Goal: Information Seeking & Learning: Compare options

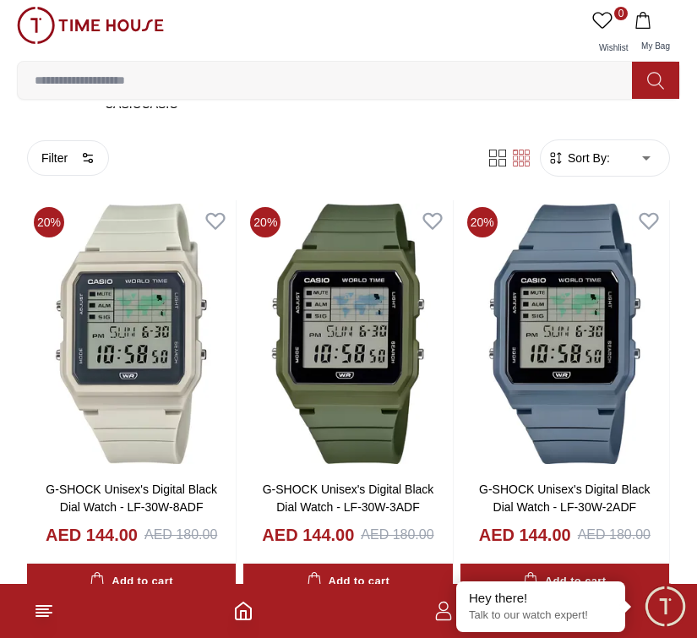
scroll to position [357, 0]
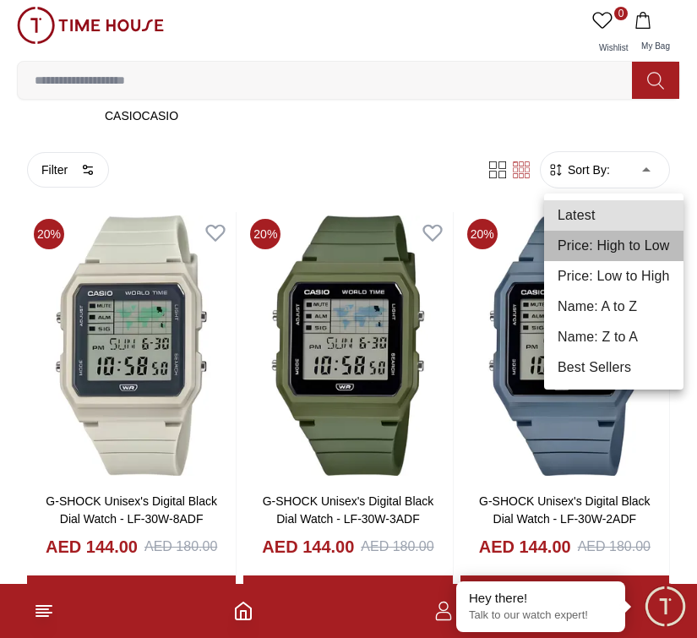
click at [653, 244] on li "Price: High to Low" at bounding box center [613, 246] width 139 height 30
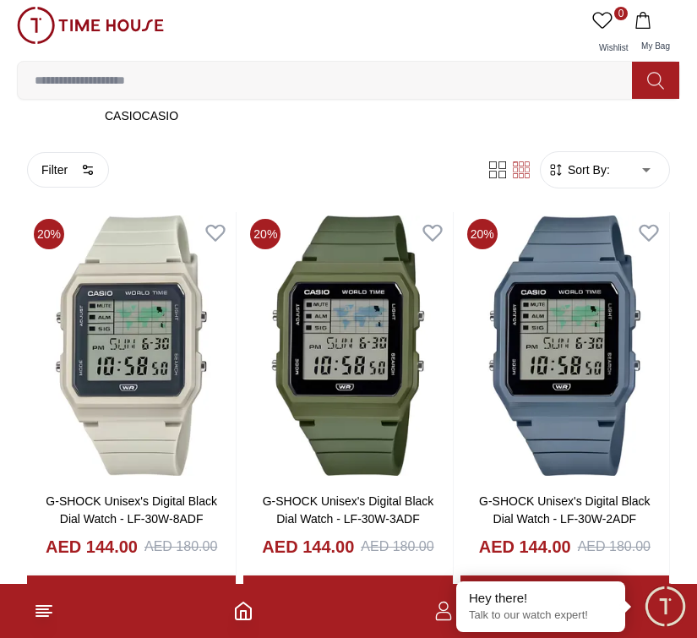
type input "*"
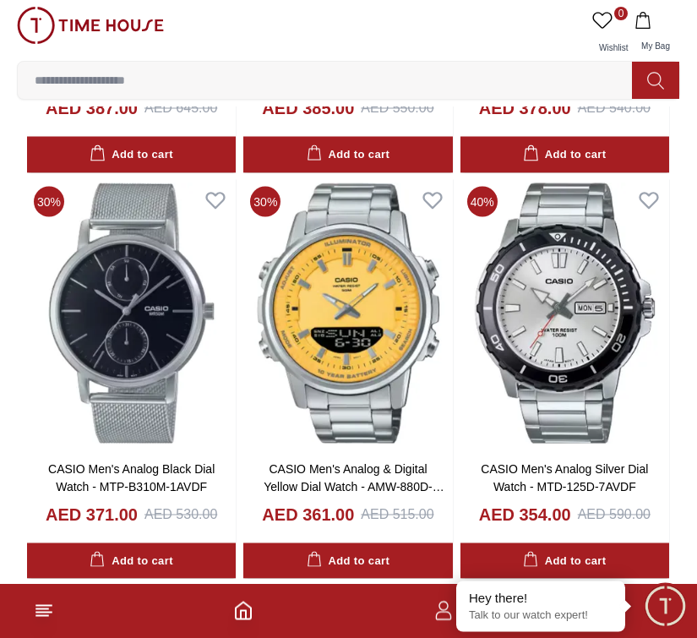
scroll to position [1705, 0]
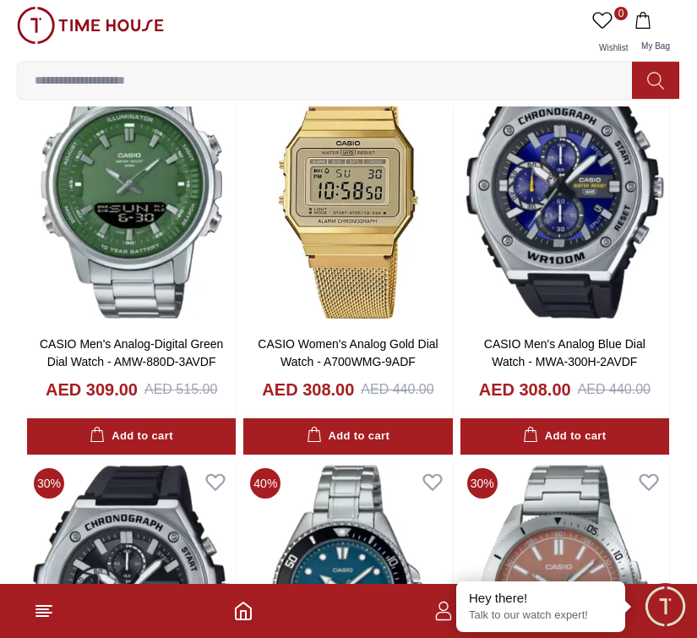
scroll to position [4190, 0]
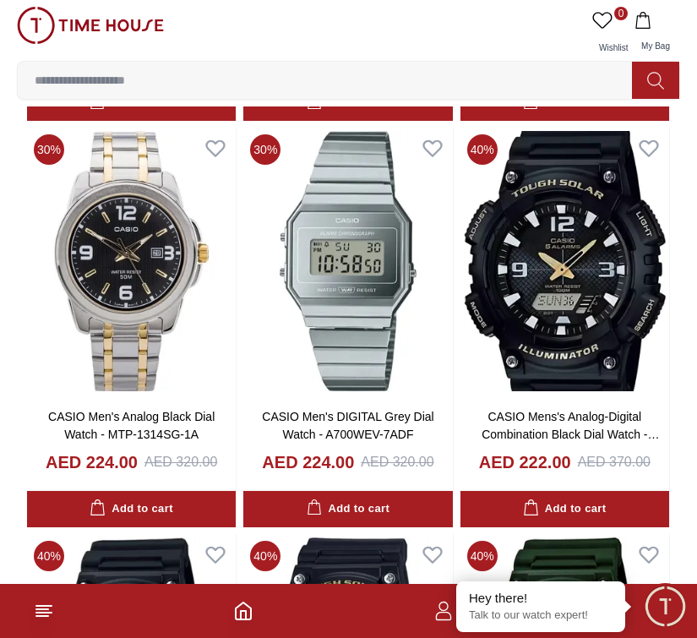
scroll to position [13035, 0]
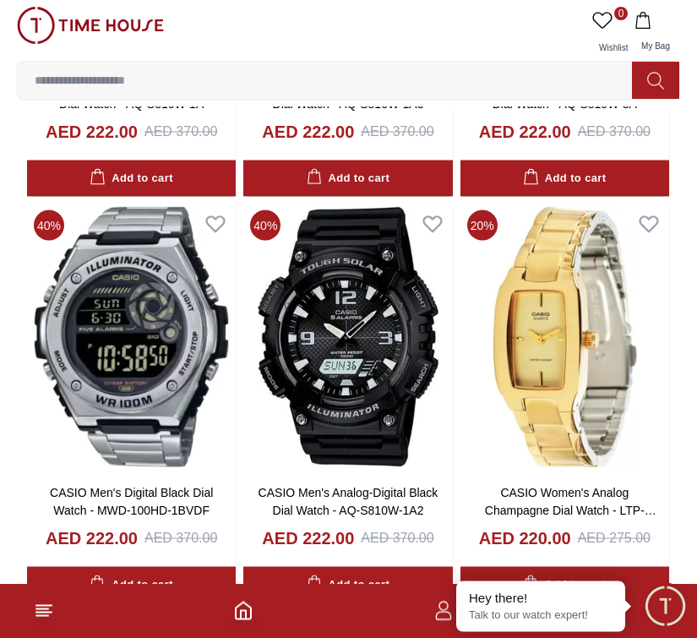
scroll to position [13767, 0]
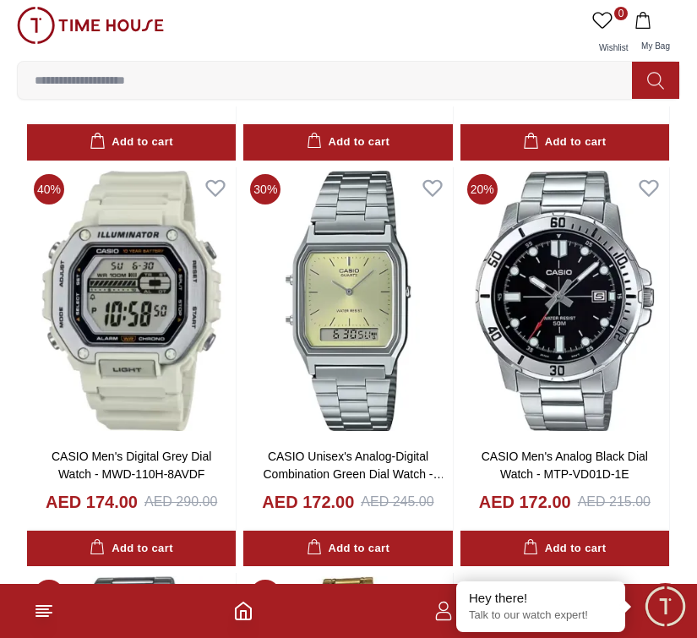
scroll to position [18677, 0]
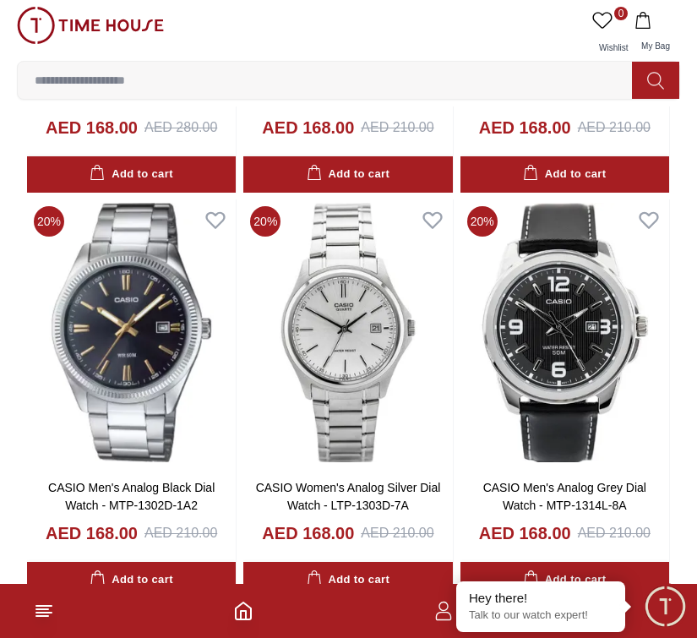
scroll to position [20264, 0]
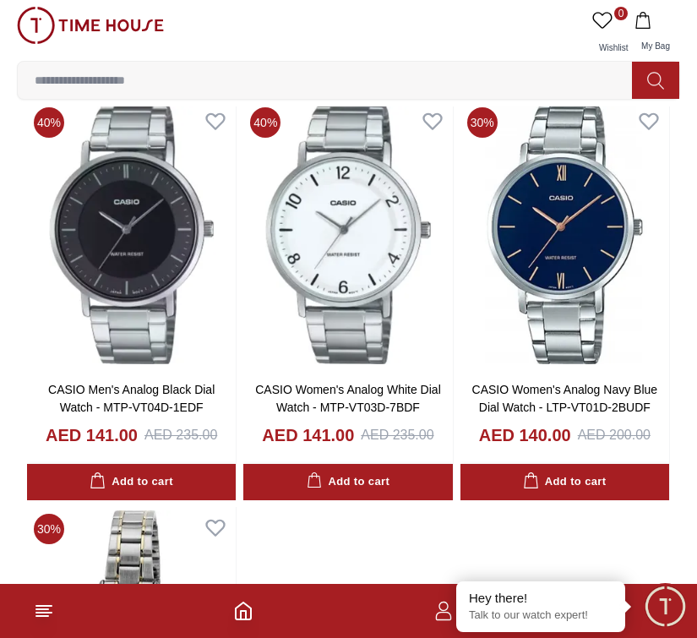
scroll to position [29691, 0]
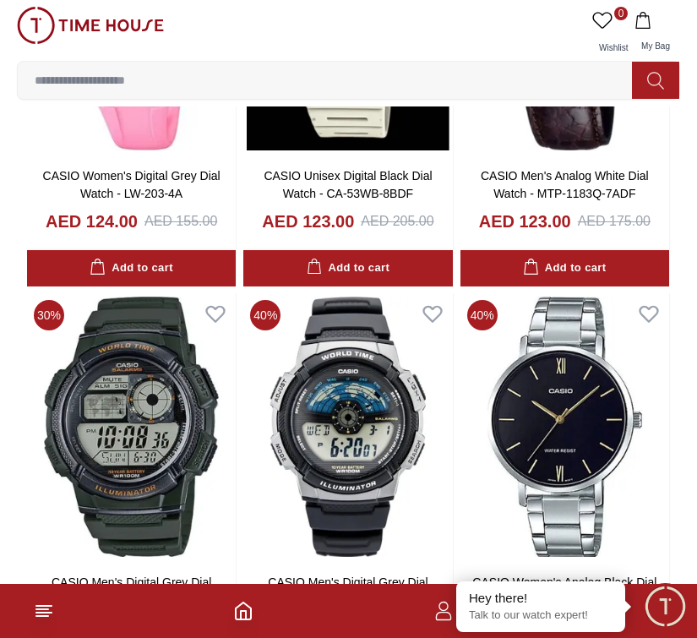
scroll to position [34843, 0]
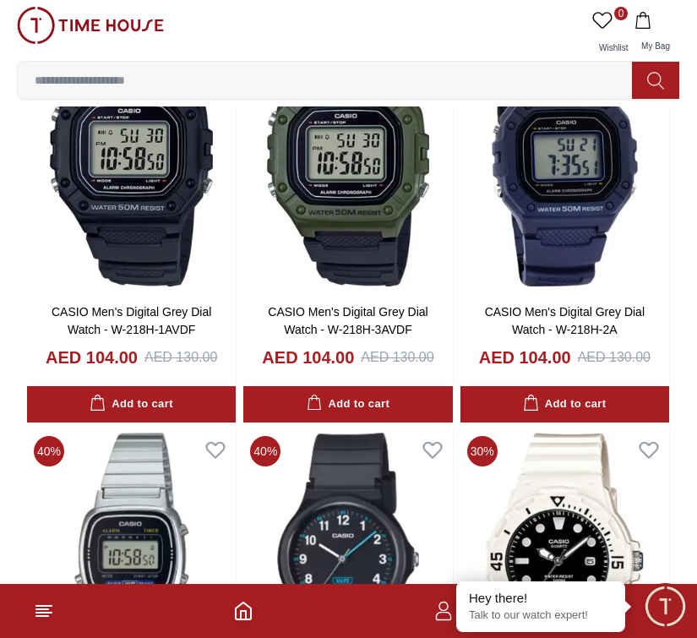
scroll to position [39532, 0]
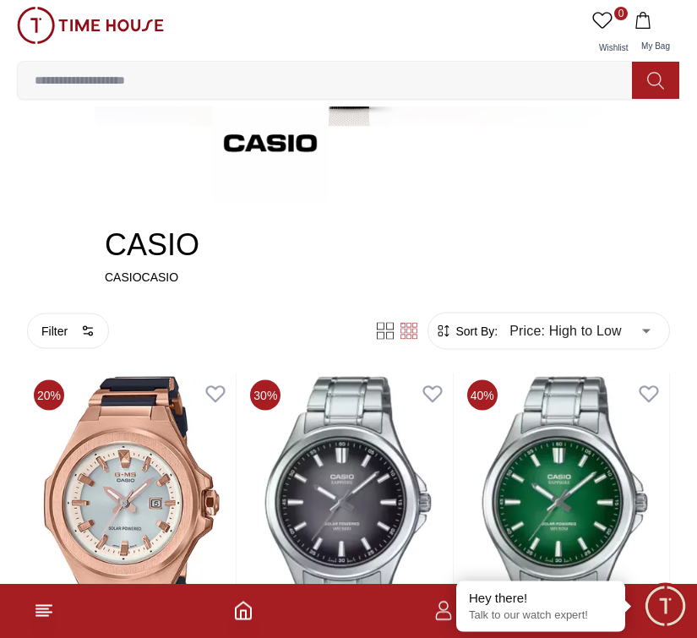
scroll to position [201, 0]
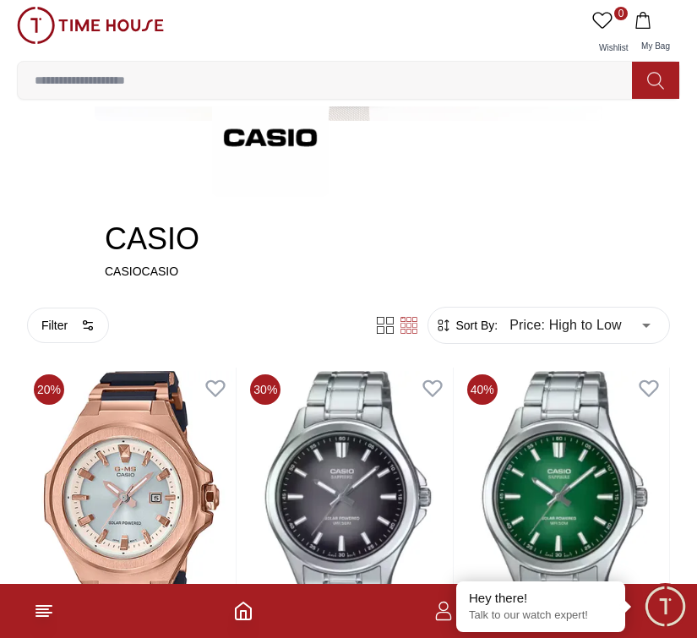
click at [421, 320] on div at bounding box center [397, 325] width 61 height 17
click at [420, 319] on div at bounding box center [397, 325] width 61 height 17
click at [389, 331] on icon at bounding box center [385, 325] width 17 height 17
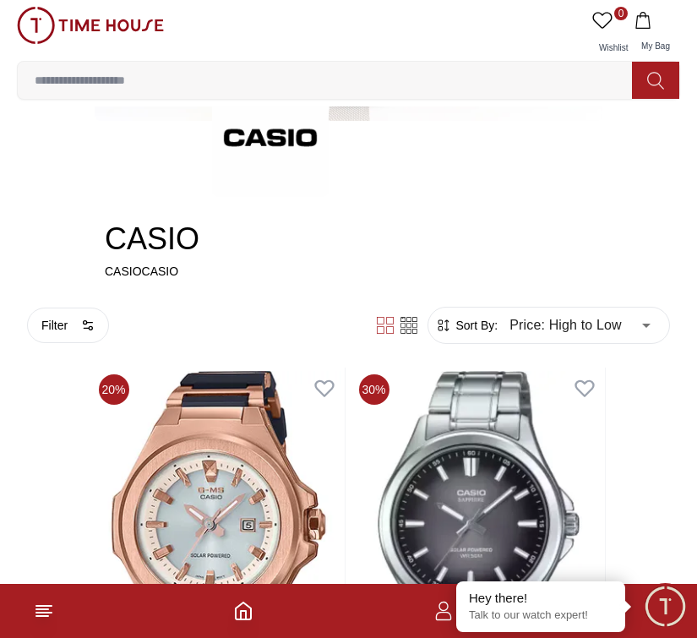
click at [412, 333] on icon at bounding box center [408, 325] width 17 height 17
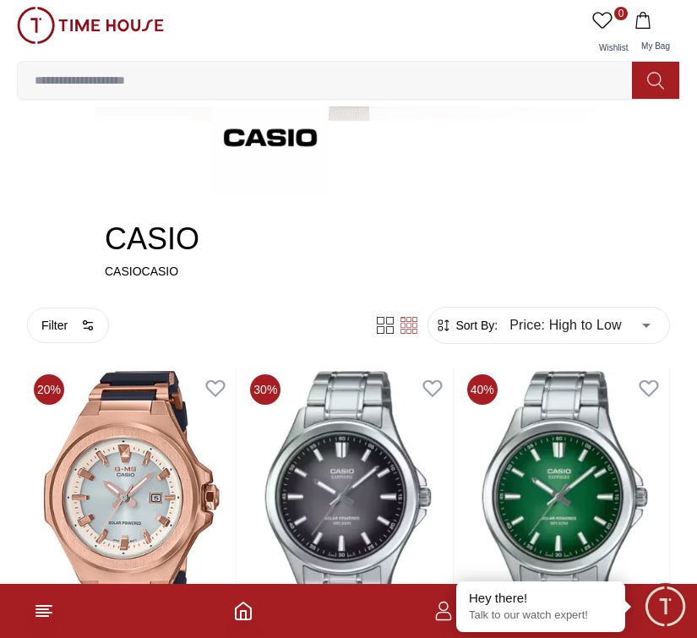
click at [55, 331] on button "Filter" at bounding box center [68, 325] width 82 height 35
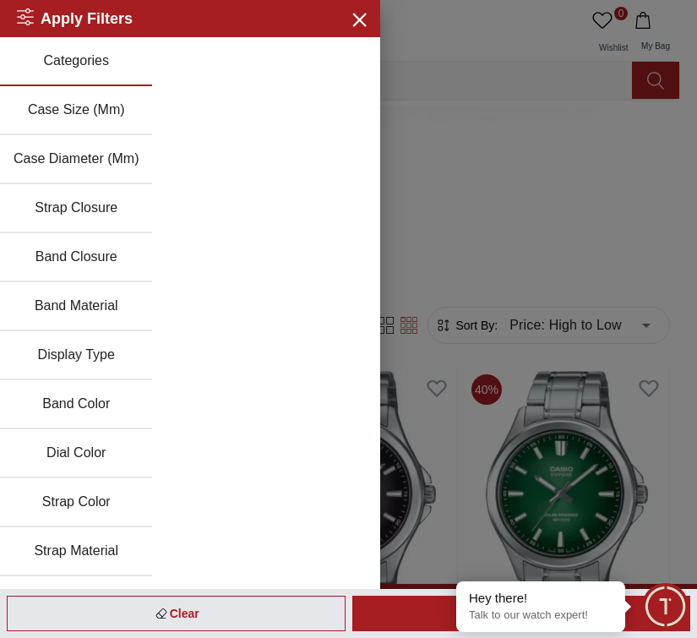
click at [59, 502] on button "Strap Color" at bounding box center [76, 502] width 152 height 49
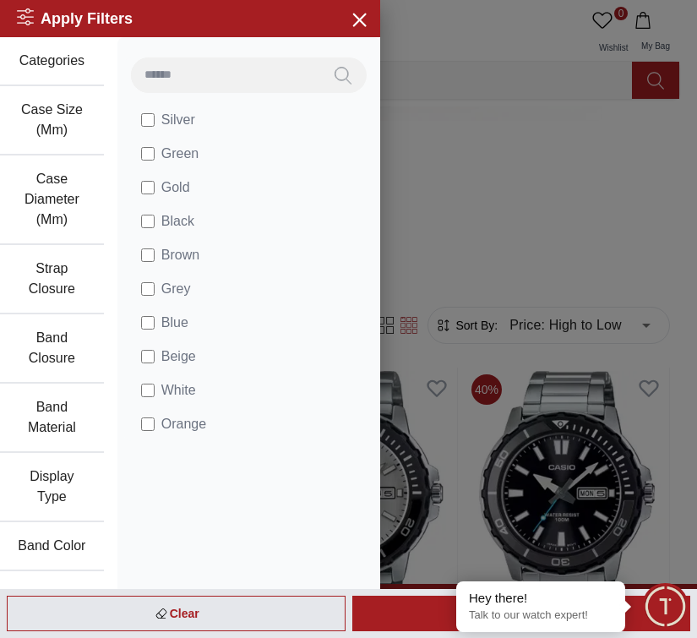
click at [650, 403] on div at bounding box center [348, 319] width 697 height 638
click at [362, 631] on div "Apply" at bounding box center [521, 613] width 339 height 35
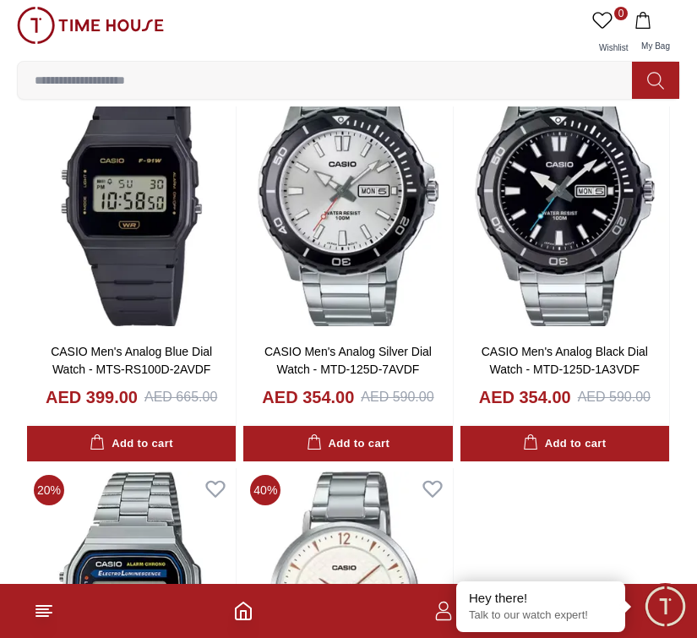
scroll to position [457, 0]
